Goal: Task Accomplishment & Management: Complete application form

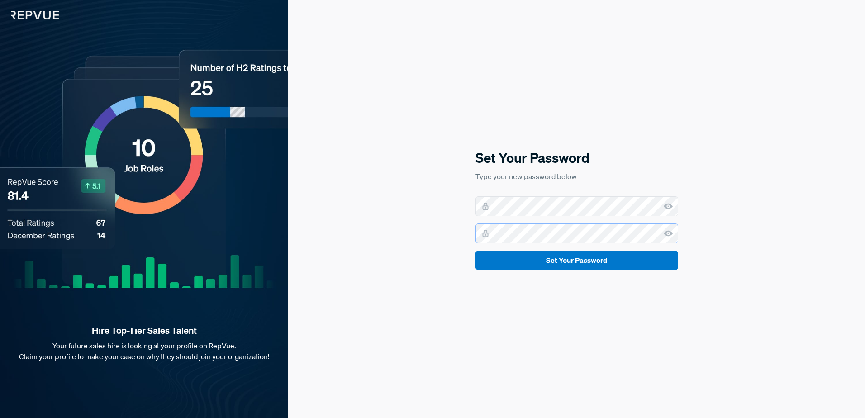
click at [475, 251] on button "Set Your Password" at bounding box center [576, 260] width 203 height 19
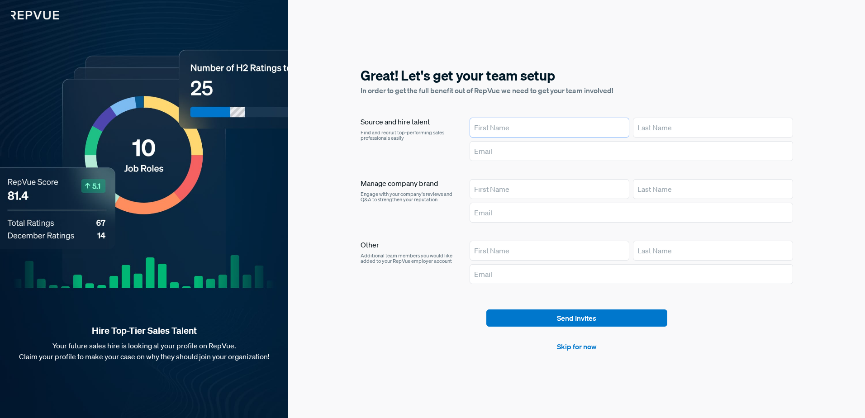
click at [522, 131] on input "text" at bounding box center [549, 128] width 160 height 20
click at [502, 133] on input "text" at bounding box center [549, 128] width 160 height 20
type input "[PERSON_NAME]"
type input "[PERSON_NAME][EMAIL_ADDRESS][PERSON_NAME][DOMAIN_NAME]"
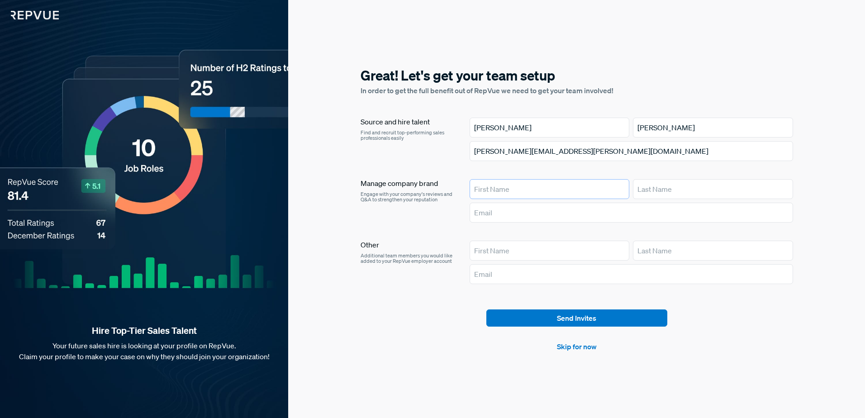
click at [539, 195] on input "text" at bounding box center [549, 189] width 160 height 20
type input "[PERSON_NAME]"
type input "[PERSON_NAME][EMAIL_ADDRESS][PERSON_NAME][DOMAIN_NAME]"
click at [579, 359] on div "Great! Let's get your team setup In order to get the full benefit out of RepVue…" at bounding box center [576, 209] width 577 height 418
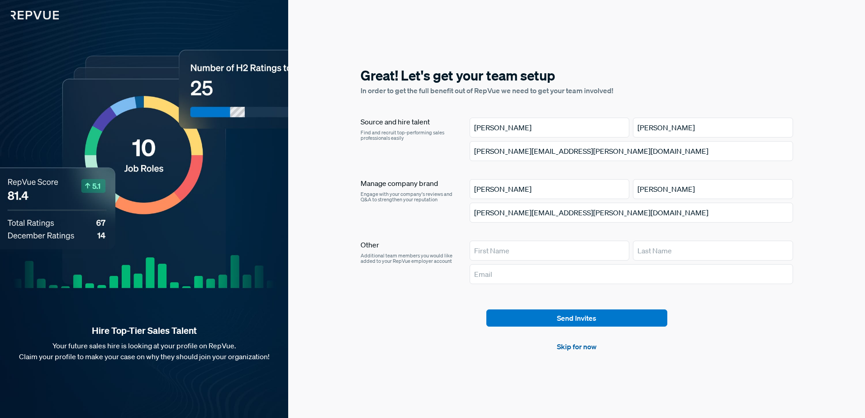
click at [580, 348] on link "Skip for now" at bounding box center [577, 346] width 40 height 11
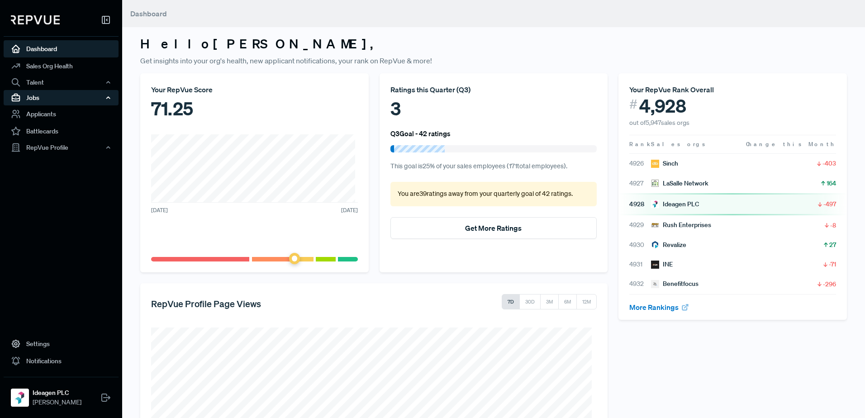
click at [58, 97] on div "Jobs" at bounding box center [61, 97] width 115 height 15
click at [58, 126] on link "Job Ads" at bounding box center [73, 129] width 115 height 14
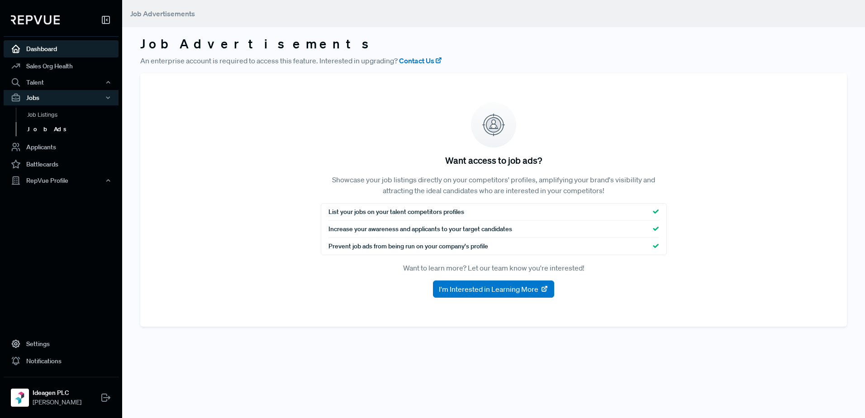
click at [52, 54] on link "Dashboard" at bounding box center [61, 48] width 115 height 17
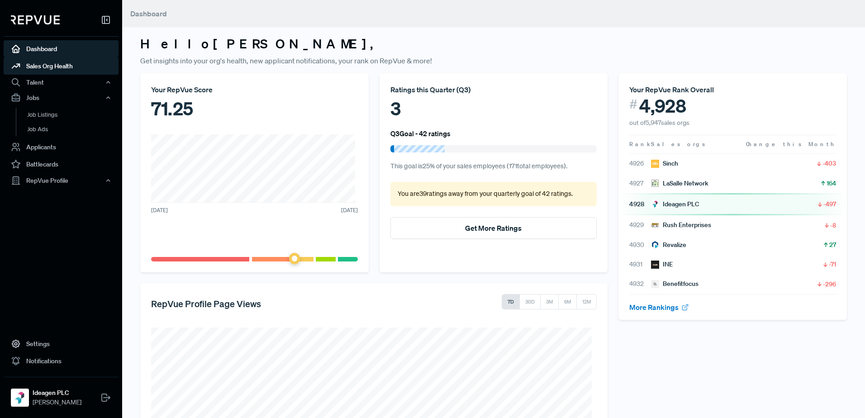
click at [70, 67] on link "Sales Org Health" at bounding box center [61, 65] width 115 height 17
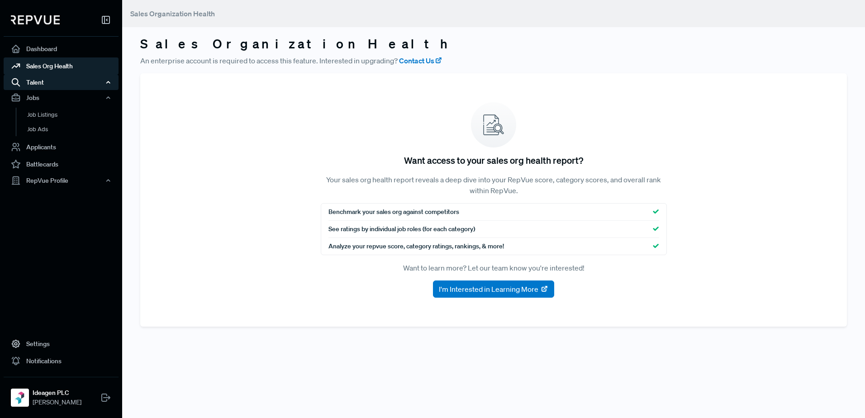
click at [78, 80] on div "Talent" at bounding box center [61, 82] width 115 height 15
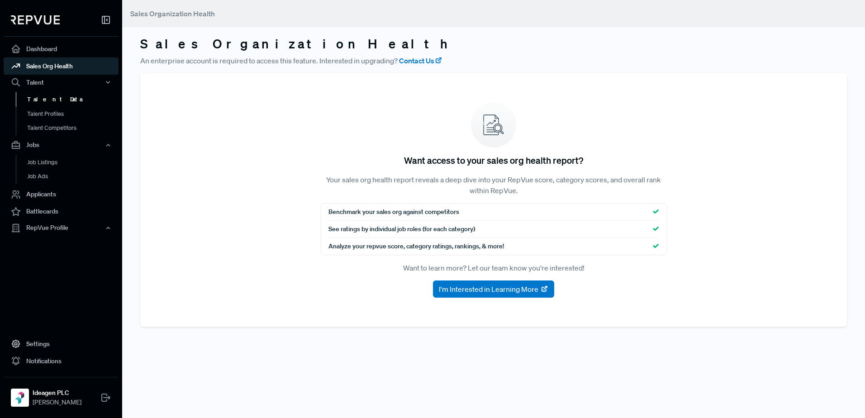
click at [74, 97] on link "Talent Data" at bounding box center [73, 99] width 115 height 14
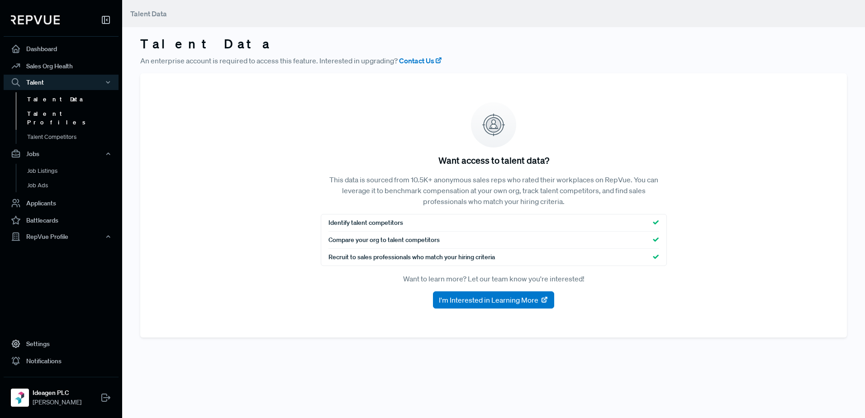
click at [58, 114] on link "Talent Profiles" at bounding box center [73, 118] width 115 height 23
click at [47, 178] on link "Job Ads" at bounding box center [73, 185] width 115 height 14
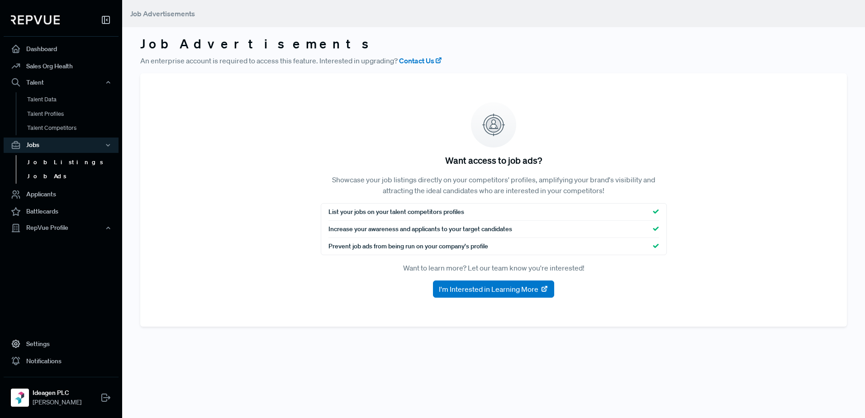
click at [37, 161] on link "Job Listings" at bounding box center [73, 162] width 115 height 14
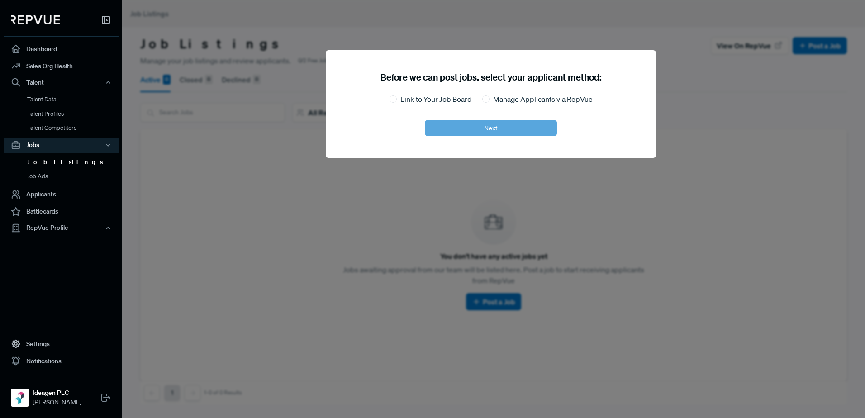
click at [436, 102] on label "Link to Your Job Board" at bounding box center [435, 99] width 71 height 11
click at [397, 102] on input "Link to Your Job Board" at bounding box center [392, 98] width 7 height 7
radio input "true"
click at [495, 98] on label "Manage Applicants via RepVue" at bounding box center [543, 99] width 100 height 11
click at [489, 98] on input "Manage Applicants via RepVue" at bounding box center [485, 98] width 7 height 7
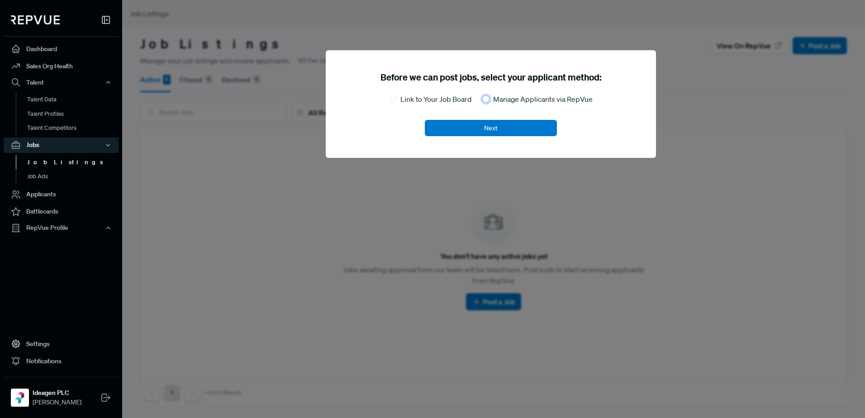
radio input "true"
radio input "false"
click at [476, 127] on button "Next" at bounding box center [491, 128] width 132 height 16
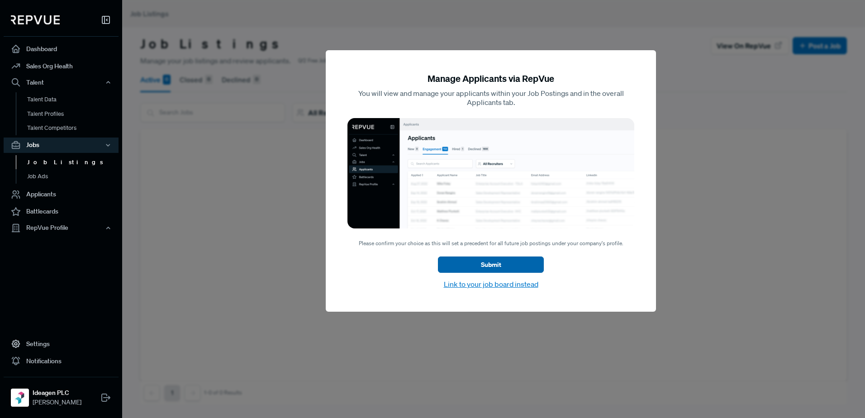
click at [480, 263] on button "Submit" at bounding box center [491, 264] width 106 height 16
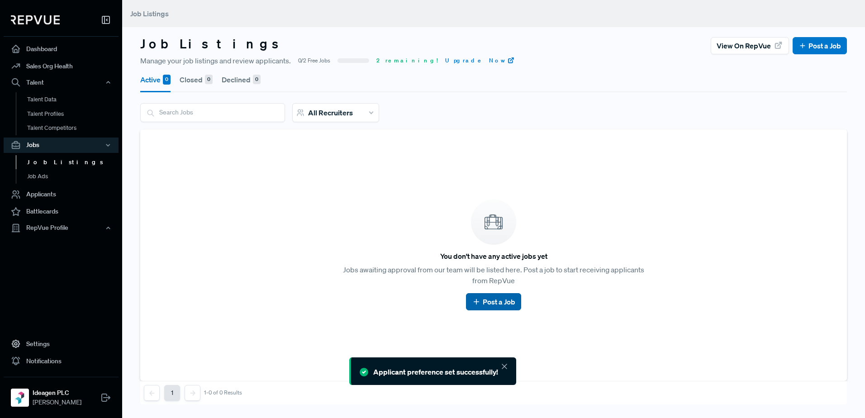
click at [496, 299] on link "Post a Job" at bounding box center [493, 301] width 43 height 11
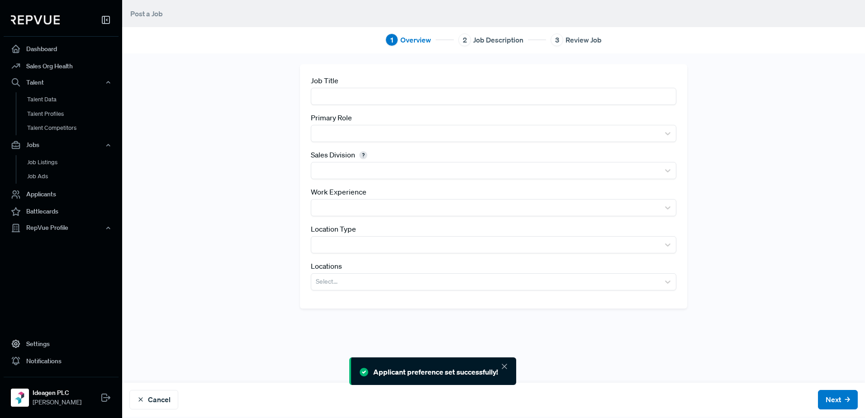
click at [378, 92] on input "text" at bounding box center [493, 96] width 365 height 17
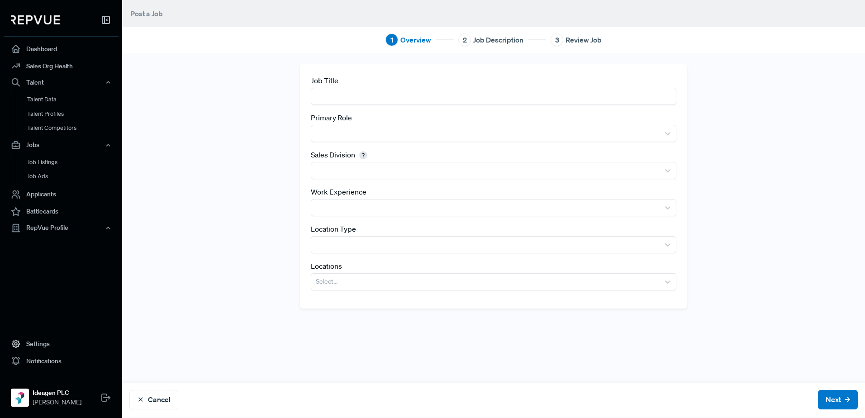
type input "B"
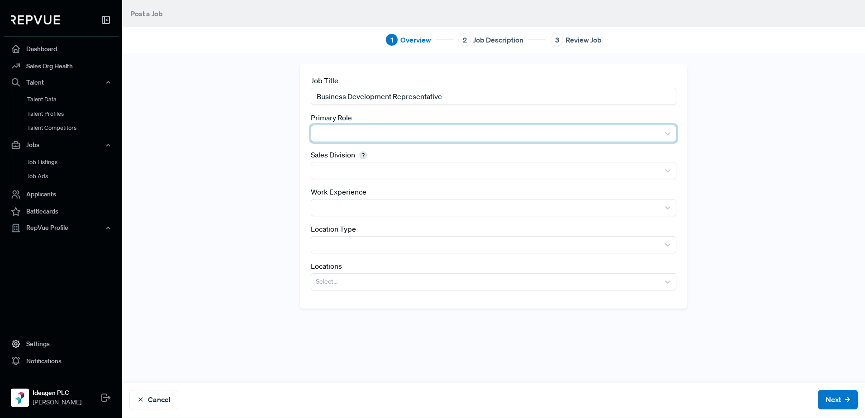
type input "Business Development Representative"
click at [360, 135] on div at bounding box center [485, 133] width 339 height 13
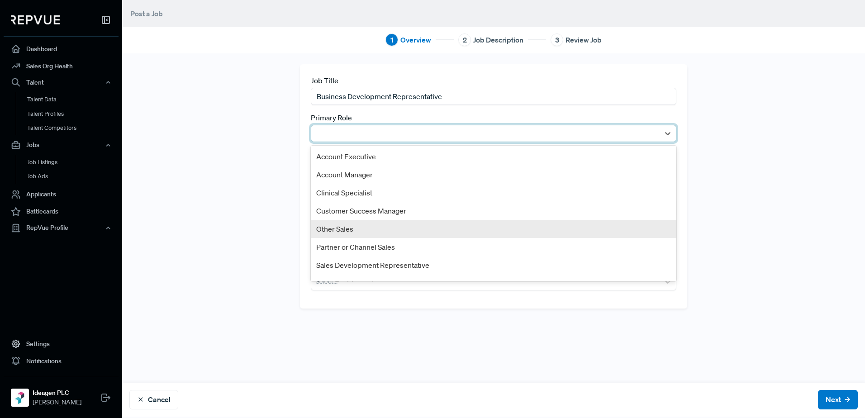
scroll to position [45, 0]
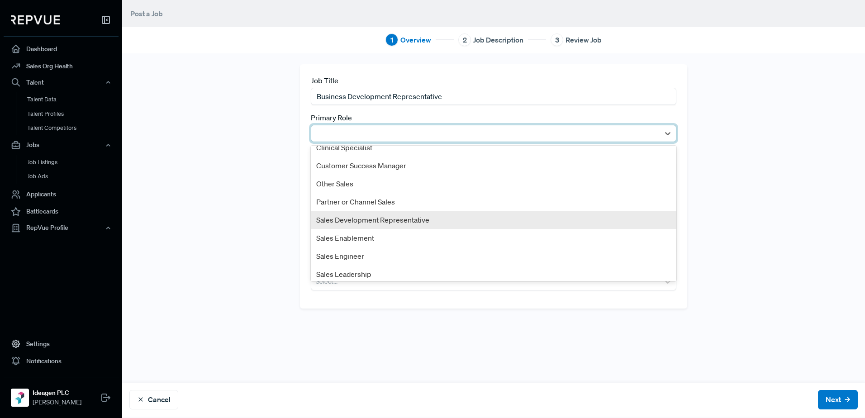
click at [372, 226] on div "Sales Development Representative" at bounding box center [493, 220] width 365 height 18
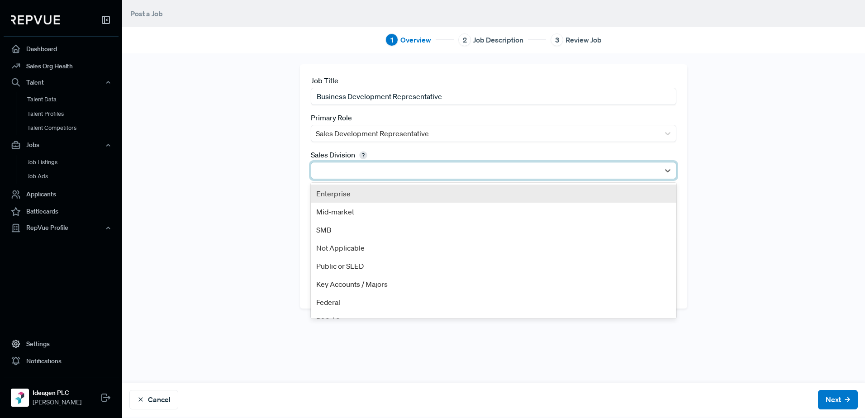
click at [360, 168] on div at bounding box center [485, 170] width 339 height 13
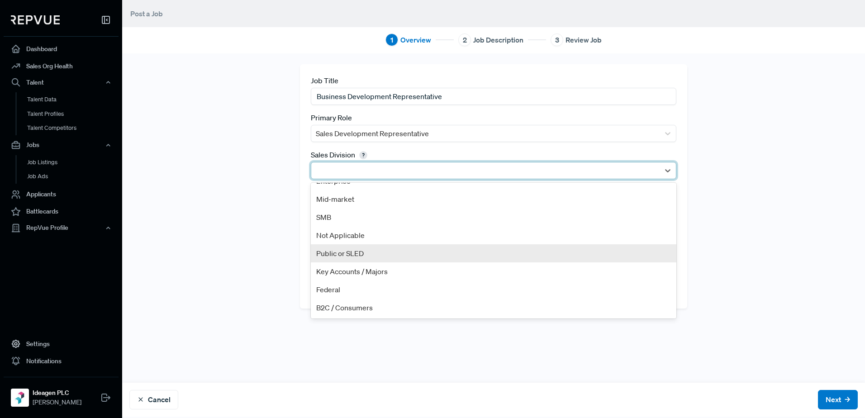
scroll to position [0, 0]
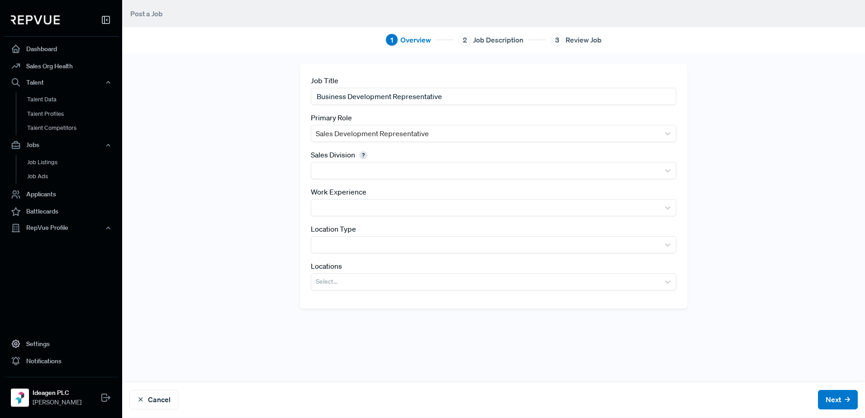
click at [283, 218] on div "Job Title Business Development Representative Primary Role Sales Development Re…" at bounding box center [493, 217] width 597 height 307
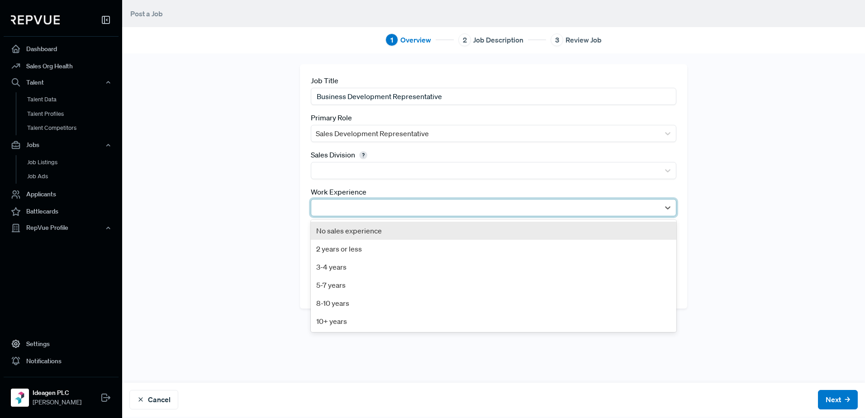
click at [341, 201] on div at bounding box center [485, 207] width 339 height 13
click at [355, 231] on div "No sales experience" at bounding box center [493, 231] width 365 height 18
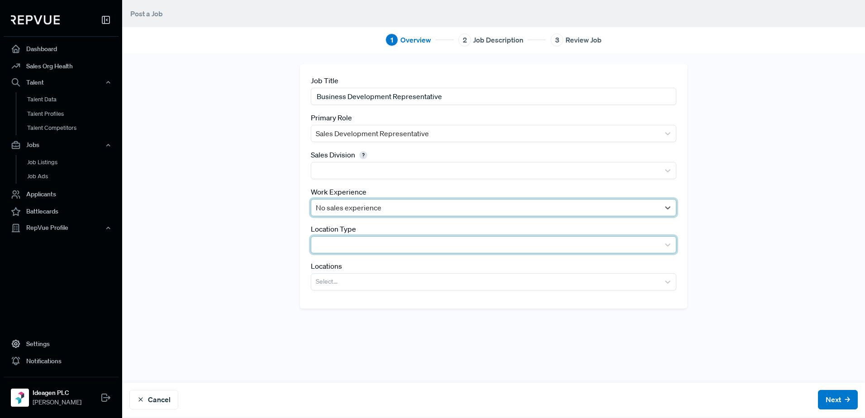
click at [363, 239] on div at bounding box center [485, 244] width 339 height 13
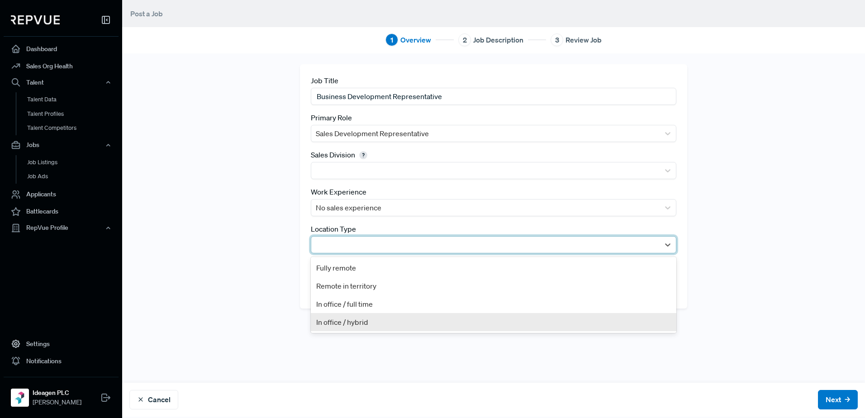
click at [360, 322] on div "In office / hybrid" at bounding box center [493, 322] width 365 height 18
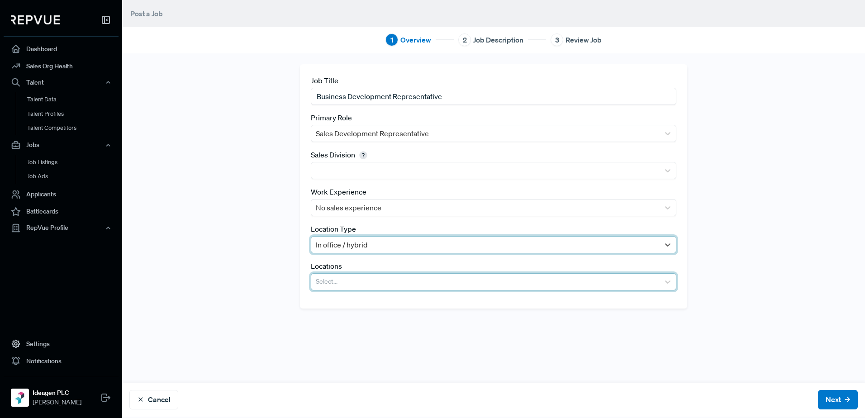
click at [358, 275] on div at bounding box center [485, 281] width 339 height 13
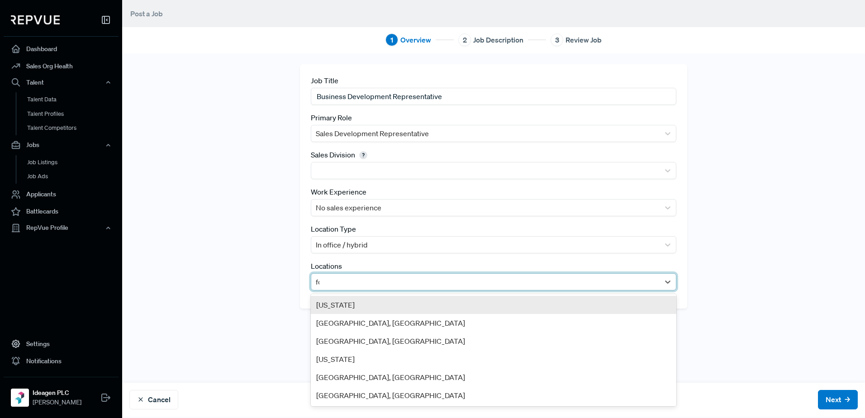
type input "for"
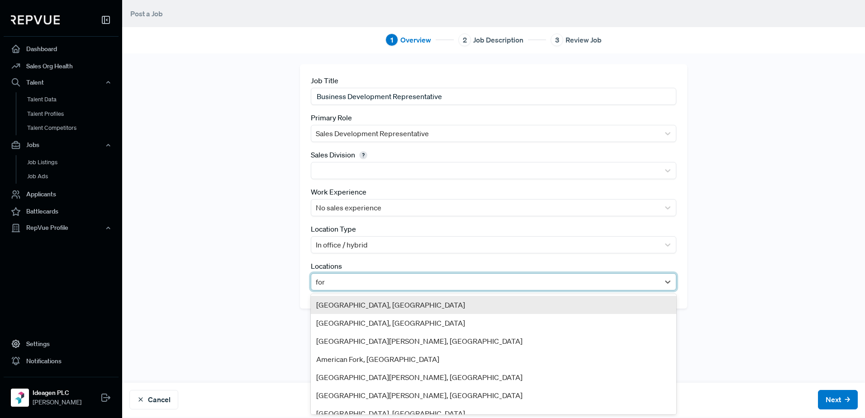
click at [400, 306] on div "[GEOGRAPHIC_DATA], [GEOGRAPHIC_DATA]" at bounding box center [493, 305] width 365 height 18
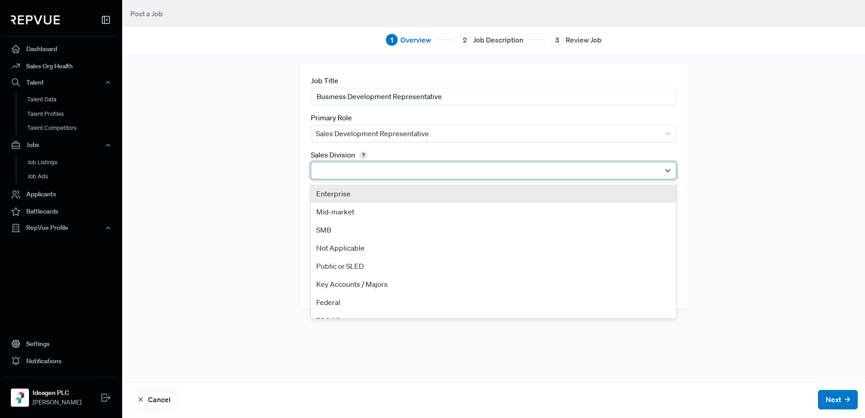
click at [384, 176] on div at bounding box center [485, 170] width 339 height 13
type input "b"
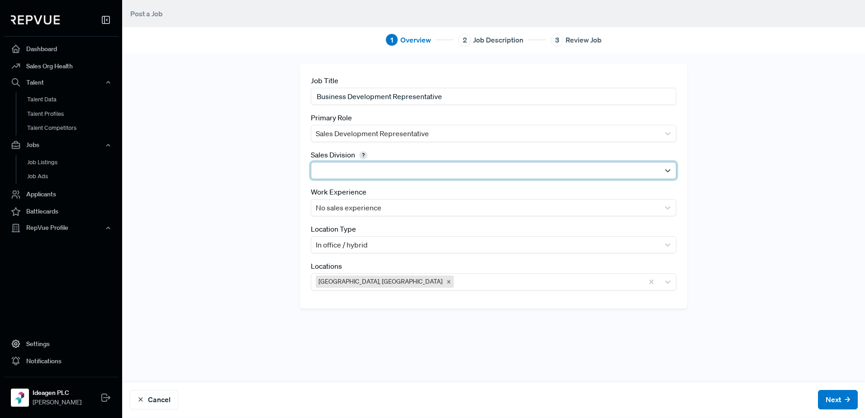
click at [520, 176] on div at bounding box center [485, 170] width 339 height 13
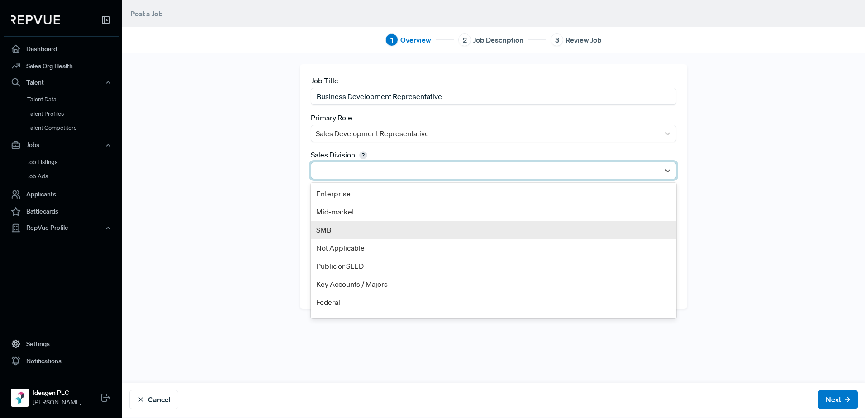
click at [408, 230] on div "SMB" at bounding box center [493, 230] width 365 height 18
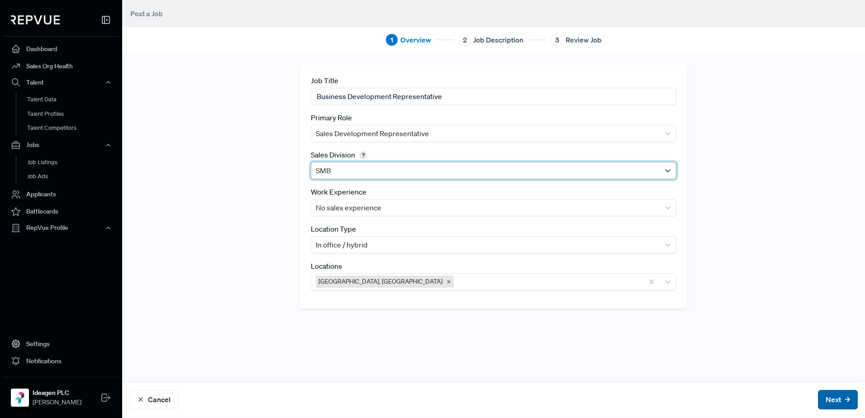
click at [833, 402] on button "Next" at bounding box center [838, 399] width 40 height 19
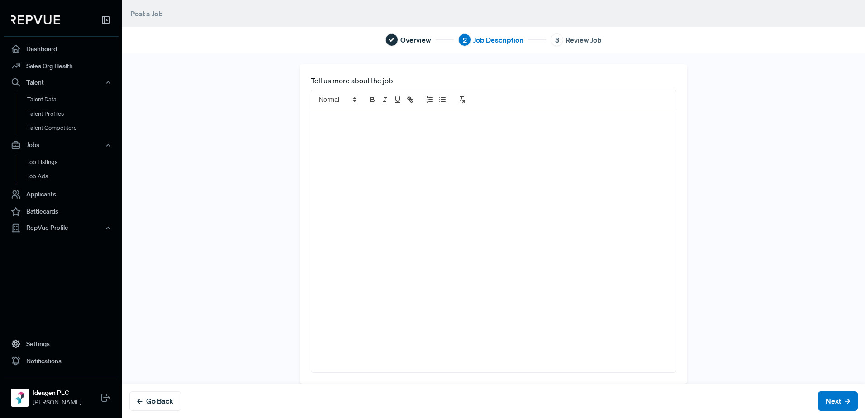
click at [467, 199] on div at bounding box center [493, 240] width 365 height 263
click at [358, 154] on div at bounding box center [493, 240] width 365 height 263
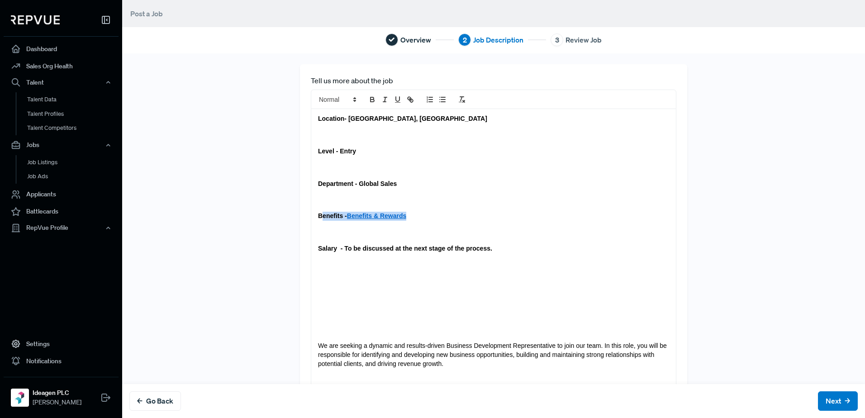
drag, startPoint x: 409, startPoint y: 213, endPoint x: 314, endPoint y: 213, distance: 95.0
click at [318, 213] on p "Benefits - Benefits & Rewards" at bounding box center [493, 216] width 351 height 9
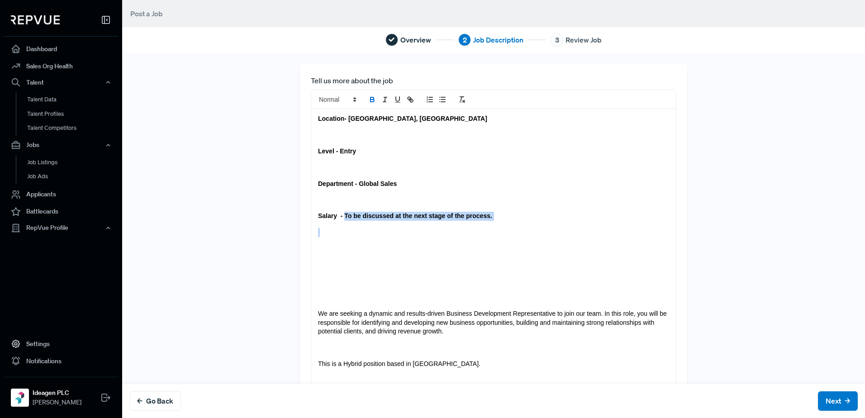
drag, startPoint x: 338, startPoint y: 213, endPoint x: 495, endPoint y: 224, distance: 157.8
click at [495, 224] on div "Location- [GEOGRAPHIC_DATA], [GEOGRAPHIC_DATA] Level - Entry Department - Globa…" at bounding box center [493, 249] width 365 height 281
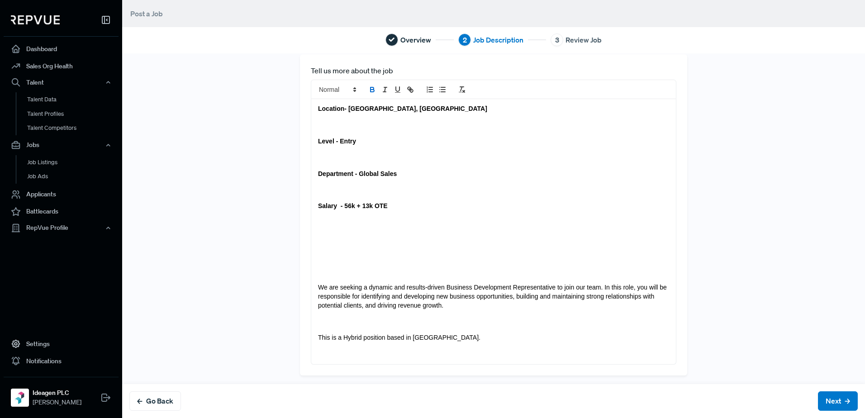
scroll to position [12, 0]
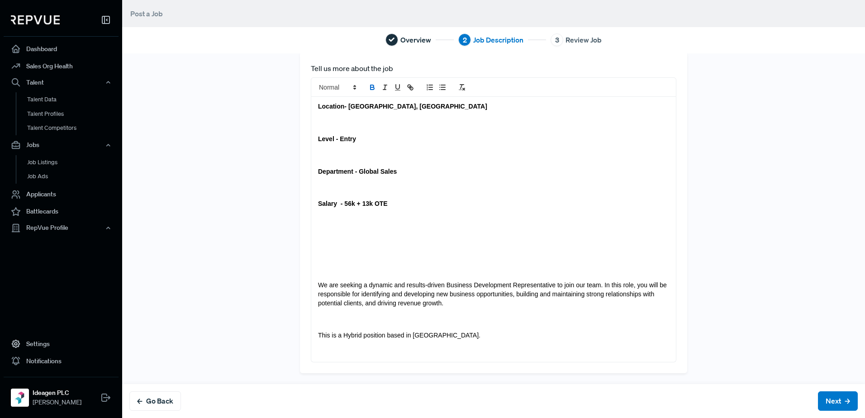
click at [318, 282] on span "We are seeking a dynamic and results-driven Business Development Representative…" at bounding box center [493, 293] width 351 height 25
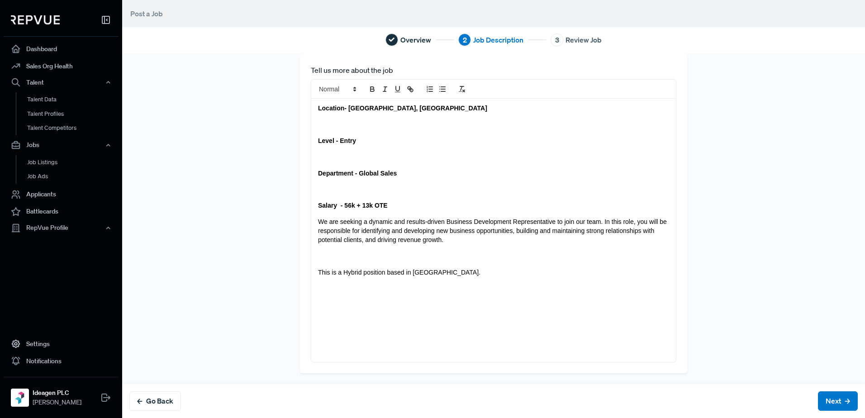
click at [311, 276] on div "Location- [GEOGRAPHIC_DATA], [GEOGRAPHIC_DATA] Level - Entry Department - Globa…" at bounding box center [493, 230] width 365 height 263
click at [311, 204] on div "Location- [GEOGRAPHIC_DATA], [GEOGRAPHIC_DATA] Level - Entry Department - Globa…" at bounding box center [493, 230] width 365 height 263
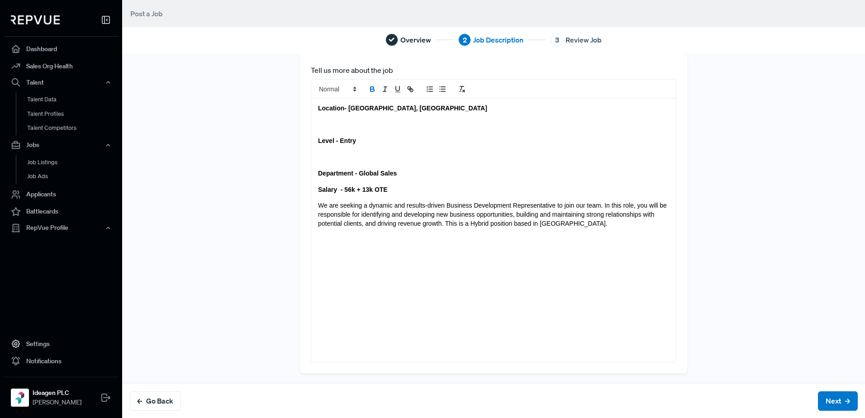
click at [318, 173] on strong "Department - Global Sales" at bounding box center [357, 173] width 79 height 7
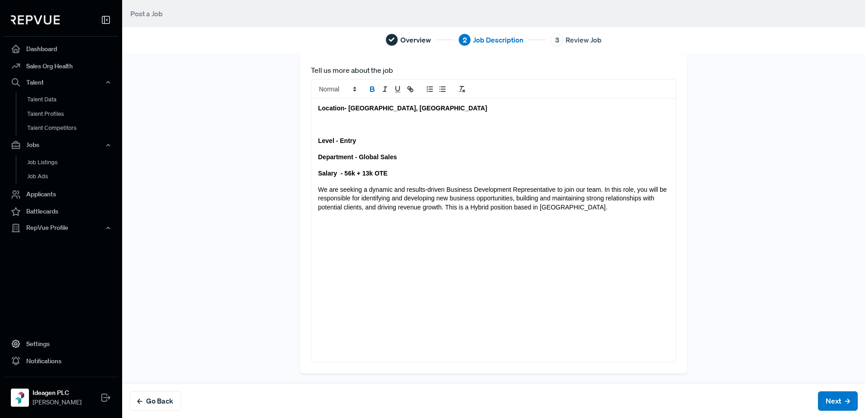
click at [311, 144] on div "Location- [GEOGRAPHIC_DATA], [GEOGRAPHIC_DATA] Level - Entry Department - Globa…" at bounding box center [493, 230] width 365 height 263
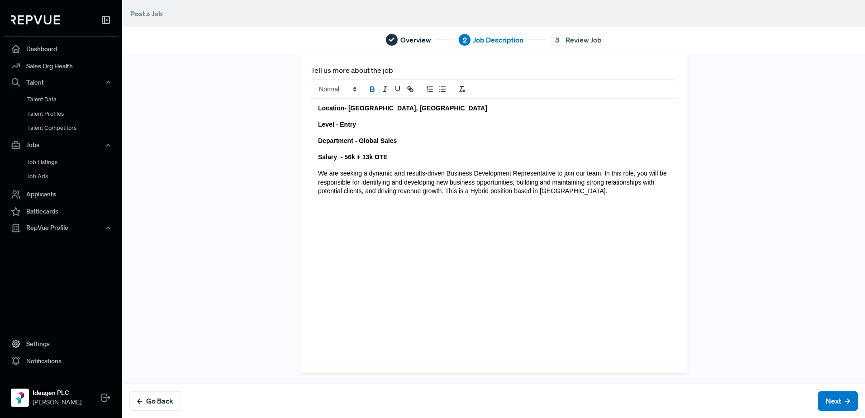
drag, startPoint x: 435, startPoint y: 279, endPoint x: 435, endPoint y: 270, distance: 8.1
click at [435, 279] on div "Location- [GEOGRAPHIC_DATA], [GEOGRAPHIC_DATA] Level - Entry Department - Globa…" at bounding box center [493, 230] width 365 height 263
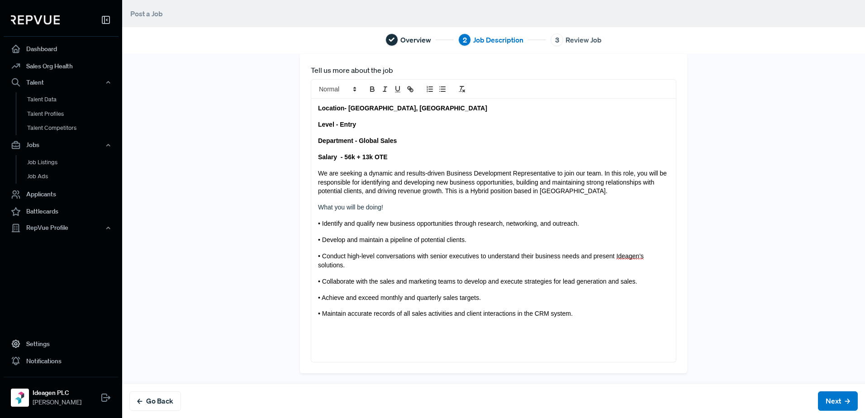
click at [566, 327] on div "Location- [GEOGRAPHIC_DATA], [GEOGRAPHIC_DATA] Level - Entry Department - Globa…" at bounding box center [493, 230] width 365 height 263
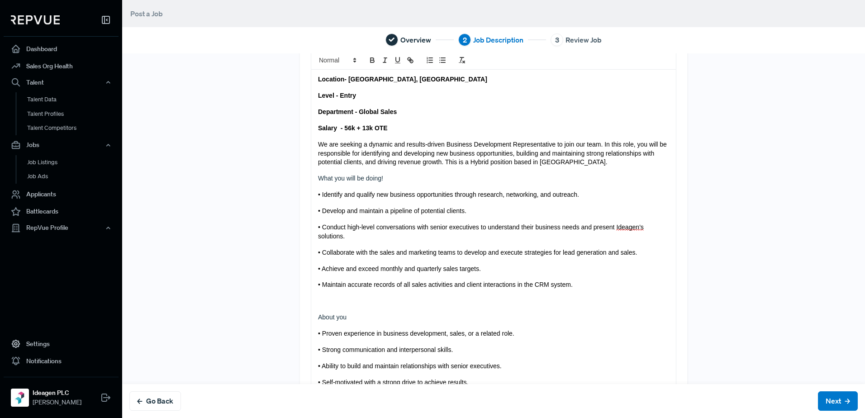
click at [328, 334] on span "• Proven experience in business development, sales, or a related role." at bounding box center [416, 333] width 196 height 7
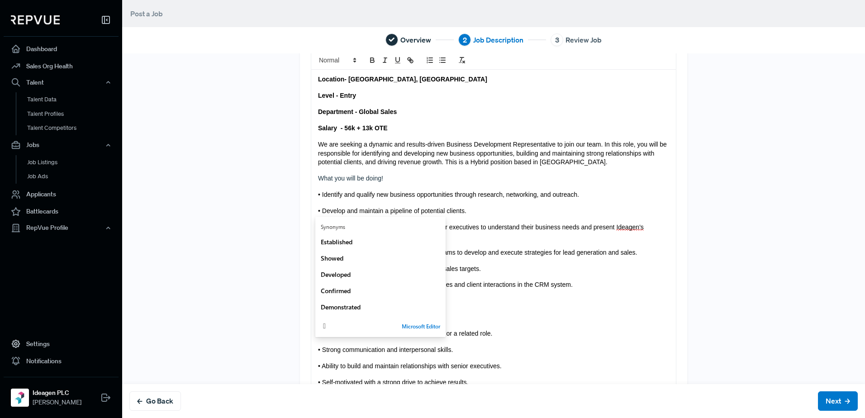
click at [351, 366] on span "• Ability to build and maintain relationships with senior executives." at bounding box center [410, 365] width 184 height 7
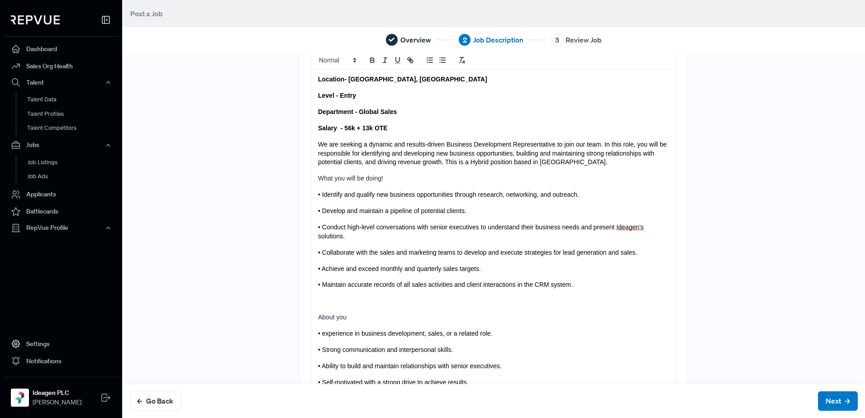
click at [318, 336] on span "• experience in business development, sales, or a related role." at bounding box center [405, 333] width 174 height 7
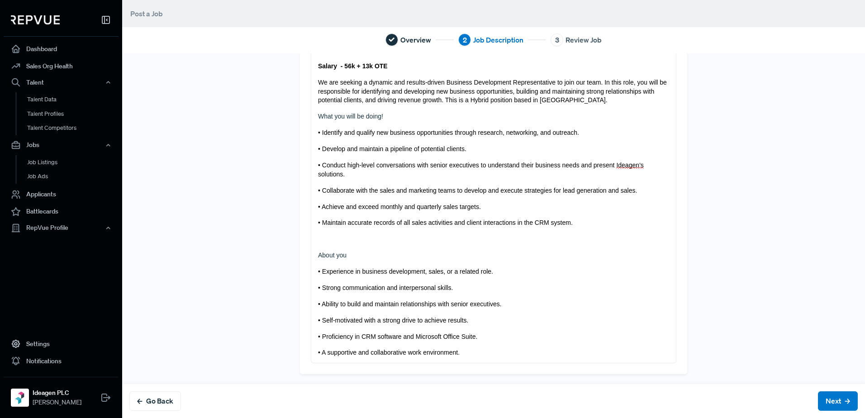
scroll to position [102, 0]
click at [488, 354] on p "• A supportive and collaborative work environment." at bounding box center [493, 351] width 351 height 9
drag, startPoint x: 474, startPoint y: 334, endPoint x: 308, endPoint y: 331, distance: 166.0
click at [311, 331] on div "Location- [GEOGRAPHIC_DATA], [GEOGRAPHIC_DATA] Level - Entry Department - Globa…" at bounding box center [493, 184] width 365 height 355
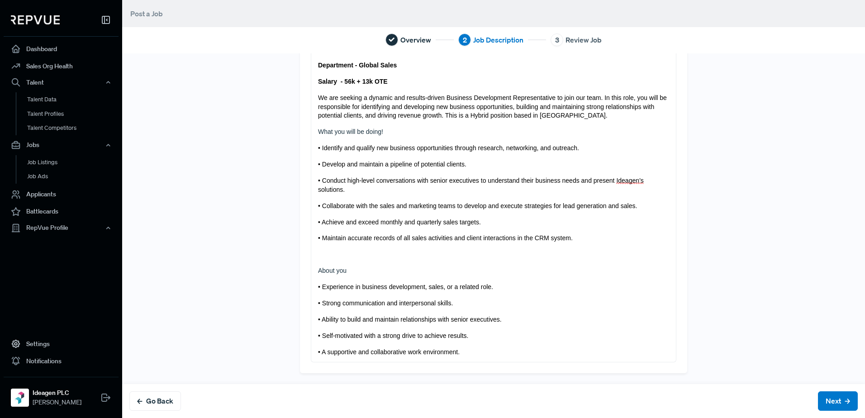
click at [489, 342] on div "Location- [GEOGRAPHIC_DATA], [GEOGRAPHIC_DATA] Level - Entry Department - Globa…" at bounding box center [493, 192] width 365 height 339
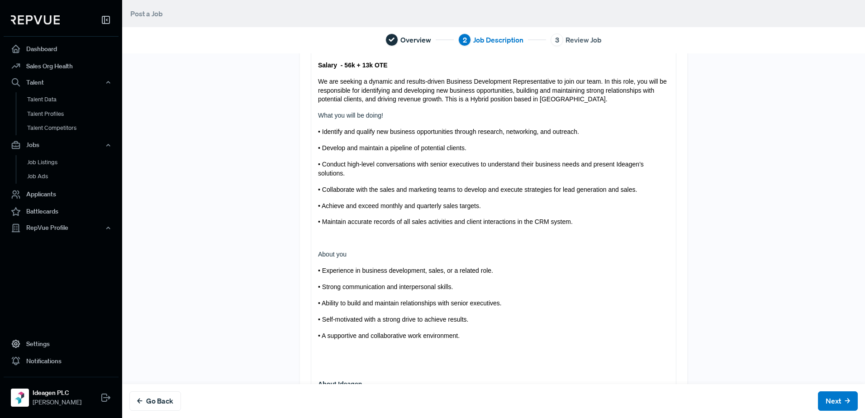
scroll to position [313, 0]
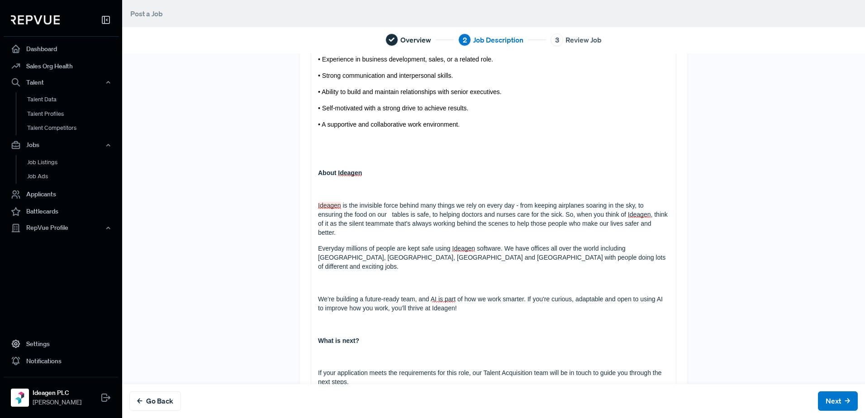
click at [318, 207] on p "Ideagen is the invisible force behind many things we rely on every day - from k…" at bounding box center [493, 219] width 351 height 36
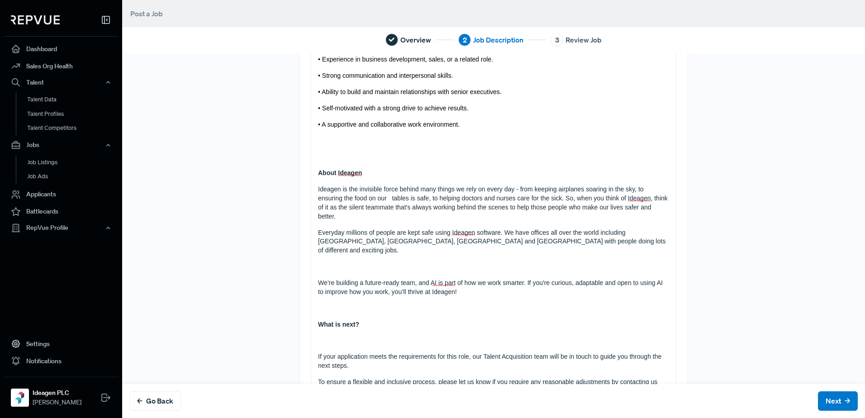
click at [318, 352] on p "If your application meets the requirements for this role, our Talent Acquisitio…" at bounding box center [493, 361] width 351 height 18
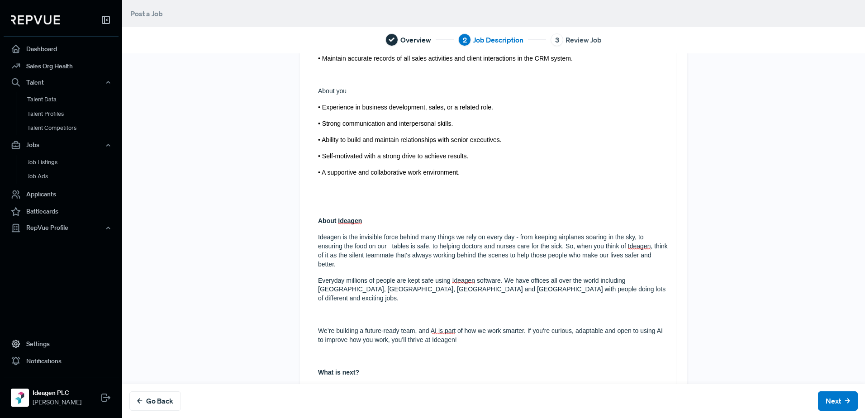
scroll to position [178, 0]
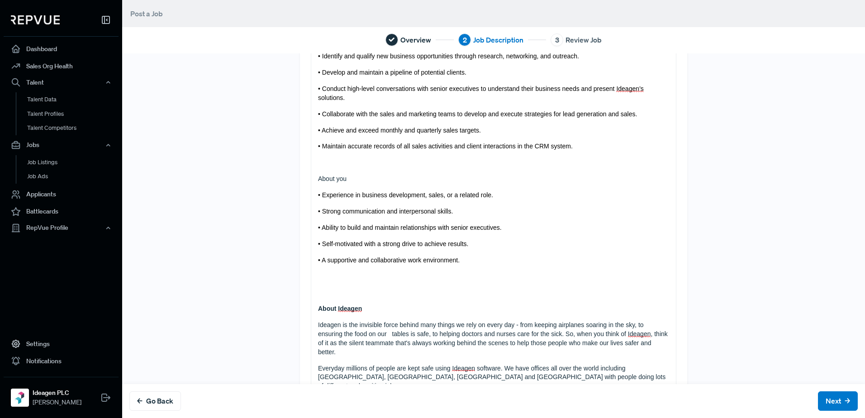
click at [318, 307] on strong "About Ideagen" at bounding box center [340, 308] width 44 height 7
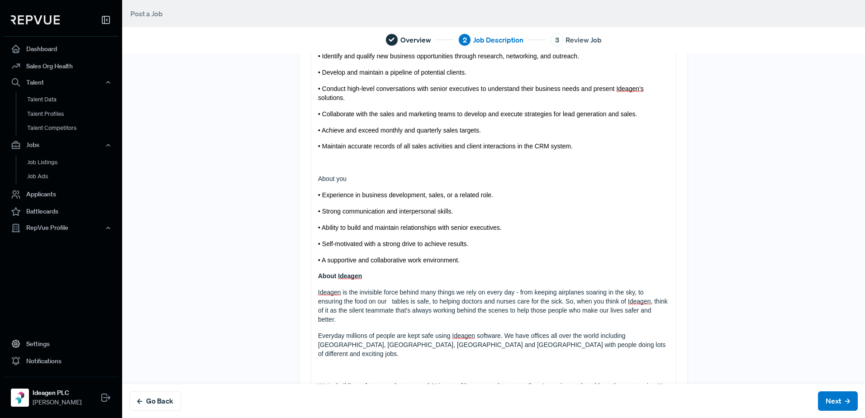
drag, startPoint x: 346, startPoint y: 180, endPoint x: 302, endPoint y: 179, distance: 44.8
click at [302, 179] on div "Tell us more about the job Location- [GEOGRAPHIC_DATA], [GEOGRAPHIC_DATA] Level…" at bounding box center [493, 200] width 387 height 629
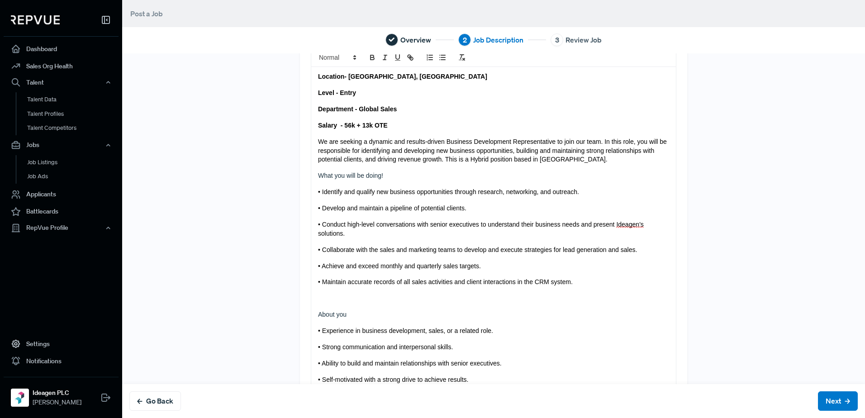
scroll to position [0, 0]
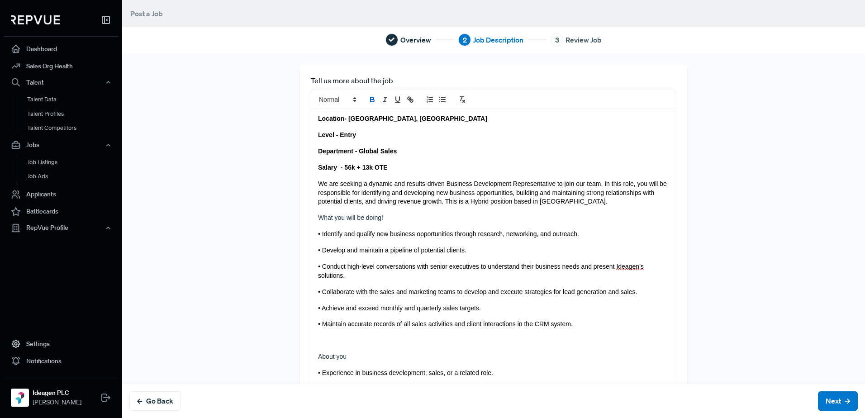
click at [370, 100] on icon "bold" at bounding box center [372, 101] width 4 height 2
click at [325, 321] on span "• Maintain accurate records of all sales activities and client interactions in …" at bounding box center [445, 323] width 255 height 7
drag, startPoint x: 312, startPoint y: 215, endPoint x: 388, endPoint y: 218, distance: 75.6
click at [388, 218] on p "What you will be doing!" at bounding box center [493, 217] width 351 height 9
click at [369, 101] on icon "bold" at bounding box center [372, 99] width 8 height 8
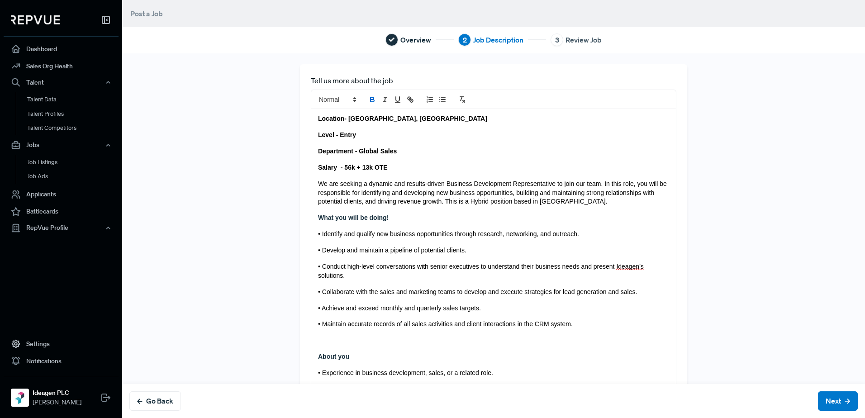
click at [323, 368] on div "Location- [GEOGRAPHIC_DATA], [GEOGRAPHIC_DATA] Level - Entry Department - Globa…" at bounding box center [493, 395] width 365 height 573
click at [318, 354] on strong "About you" at bounding box center [333, 356] width 31 height 7
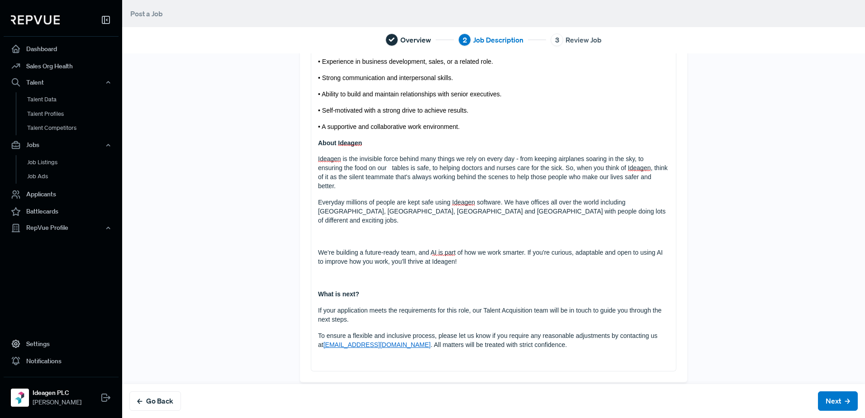
click at [313, 280] on div "Location- [GEOGRAPHIC_DATA], [GEOGRAPHIC_DATA] Level - Entry Department - Globa…" at bounding box center [493, 92] width 365 height 557
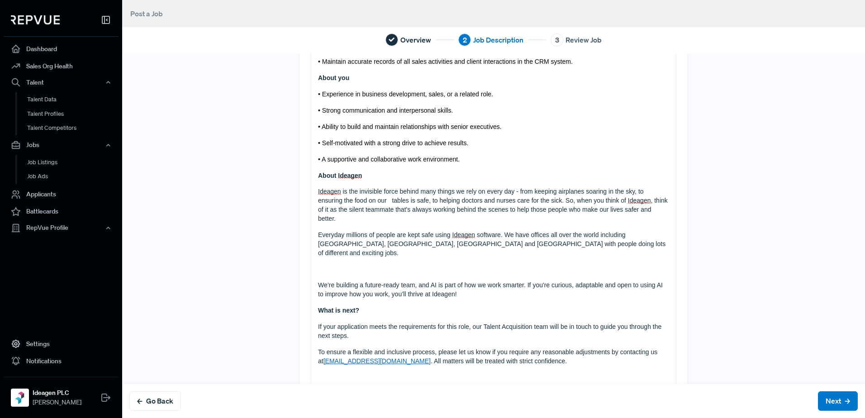
scroll to position [279, 0]
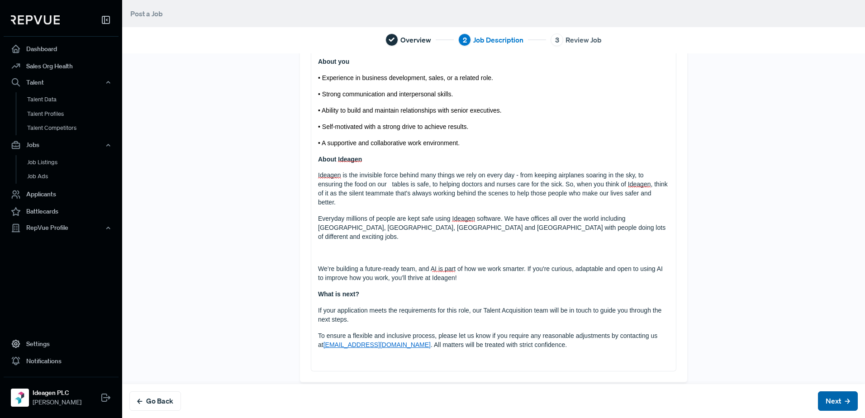
click at [844, 400] on icon at bounding box center [846, 400] width 5 height 5
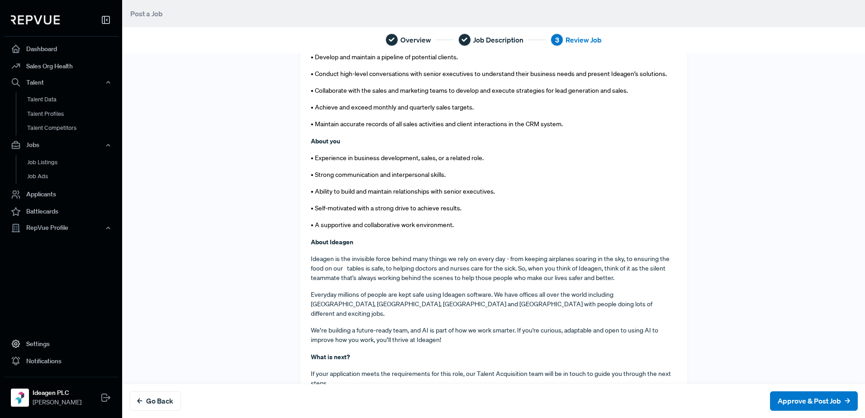
scroll to position [402, 0]
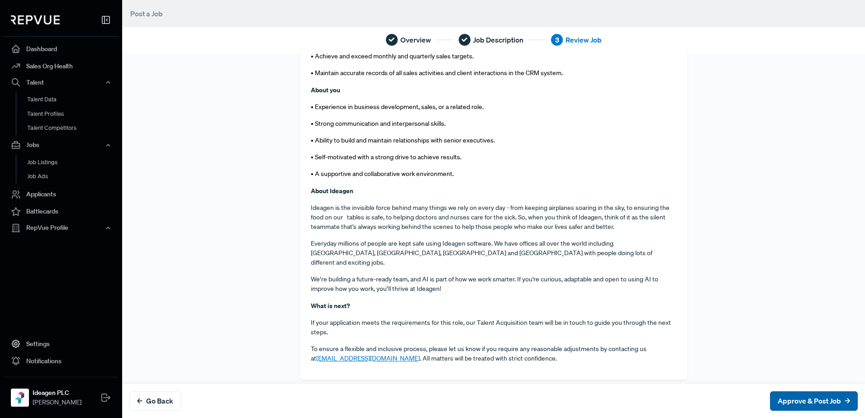
click at [785, 403] on button "Approve & Post Job" at bounding box center [814, 400] width 88 height 19
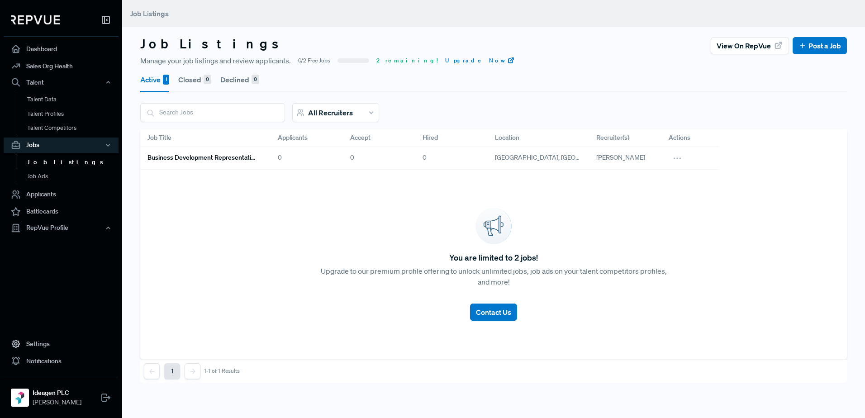
click at [572, 213] on div "You are limited to 2 jobs! Upgrade to our premium profile offering to unlock un…" at bounding box center [493, 265] width 707 height 190
click at [55, 52] on link "Dashboard" at bounding box center [61, 48] width 115 height 17
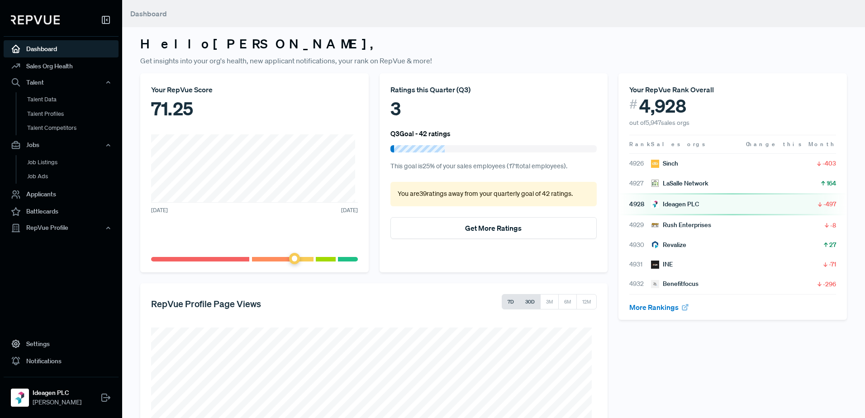
click at [523, 299] on button "30D" at bounding box center [529, 301] width 21 height 15
click at [55, 149] on div "Jobs" at bounding box center [61, 145] width 115 height 15
click at [27, 145] on div "Jobs" at bounding box center [61, 145] width 115 height 15
click at [38, 163] on link "Job Listings" at bounding box center [73, 162] width 115 height 14
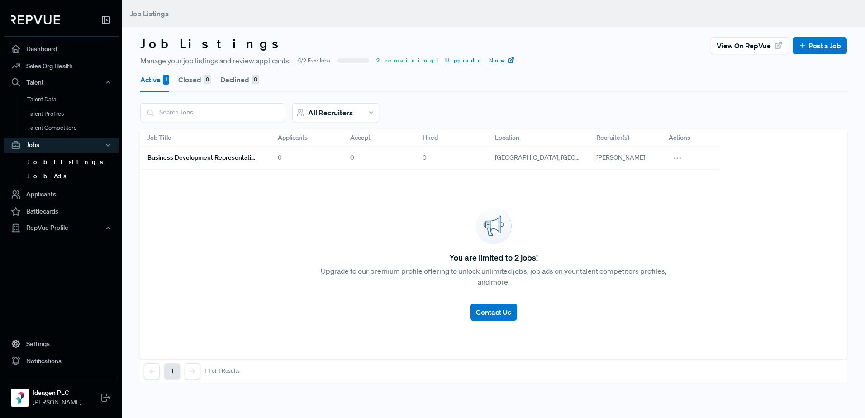
click at [39, 176] on link "Job Ads" at bounding box center [73, 176] width 115 height 14
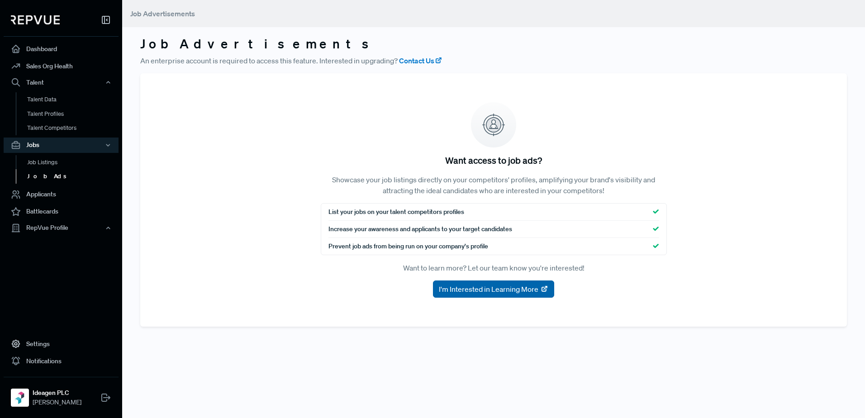
click at [461, 286] on span "I'm Interested in Learning More" at bounding box center [489, 289] width 100 height 11
